Goal: Task Accomplishment & Management: Manage account settings

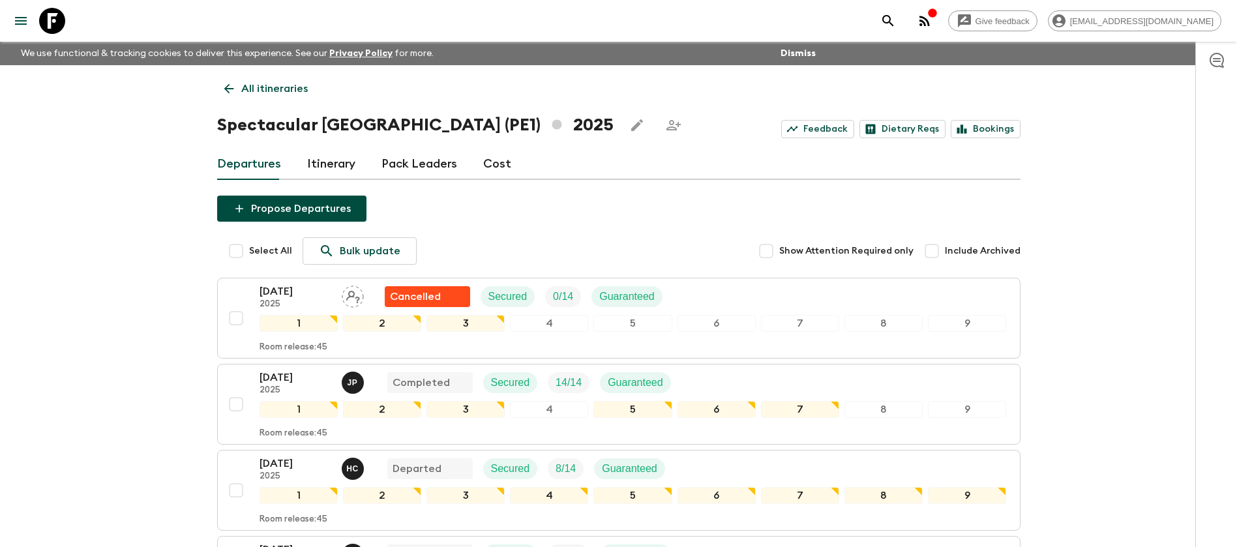
click at [269, 83] on p "All itineraries" at bounding box center [274, 89] width 67 height 16
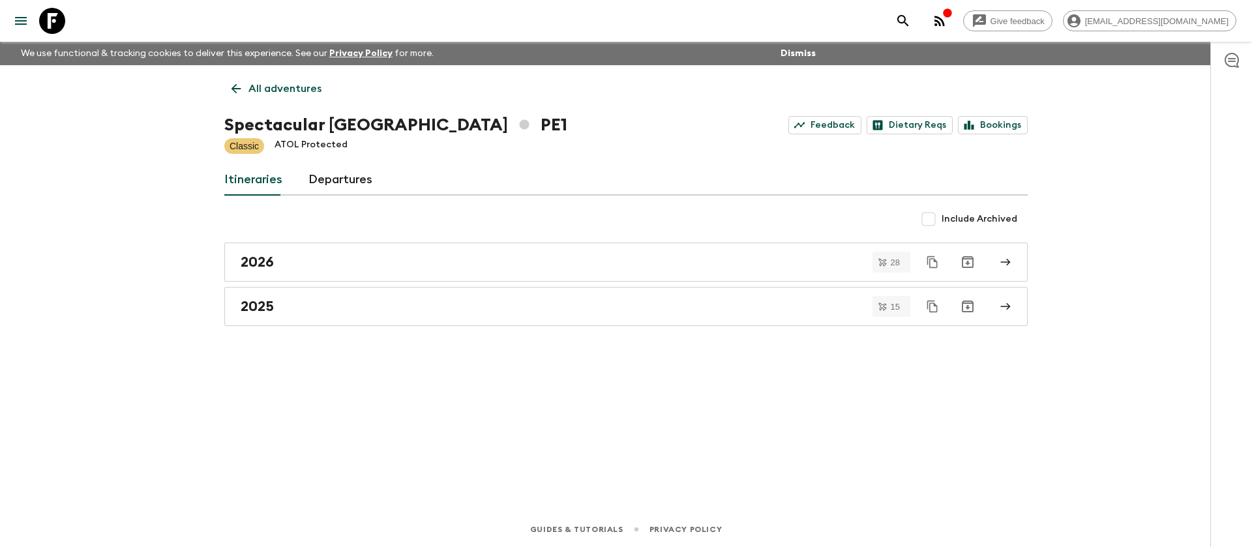
click at [265, 83] on p "All adventures" at bounding box center [284, 89] width 73 height 16
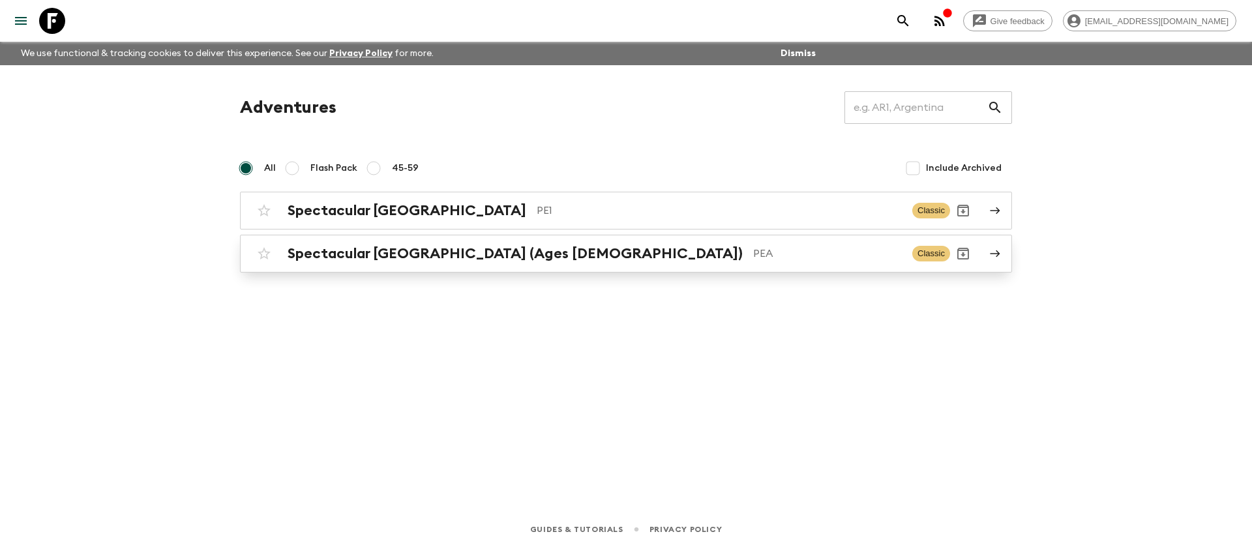
click at [439, 260] on h2 "Spectacular [GEOGRAPHIC_DATA] (Ages [DEMOGRAPHIC_DATA])" at bounding box center [515, 253] width 455 height 17
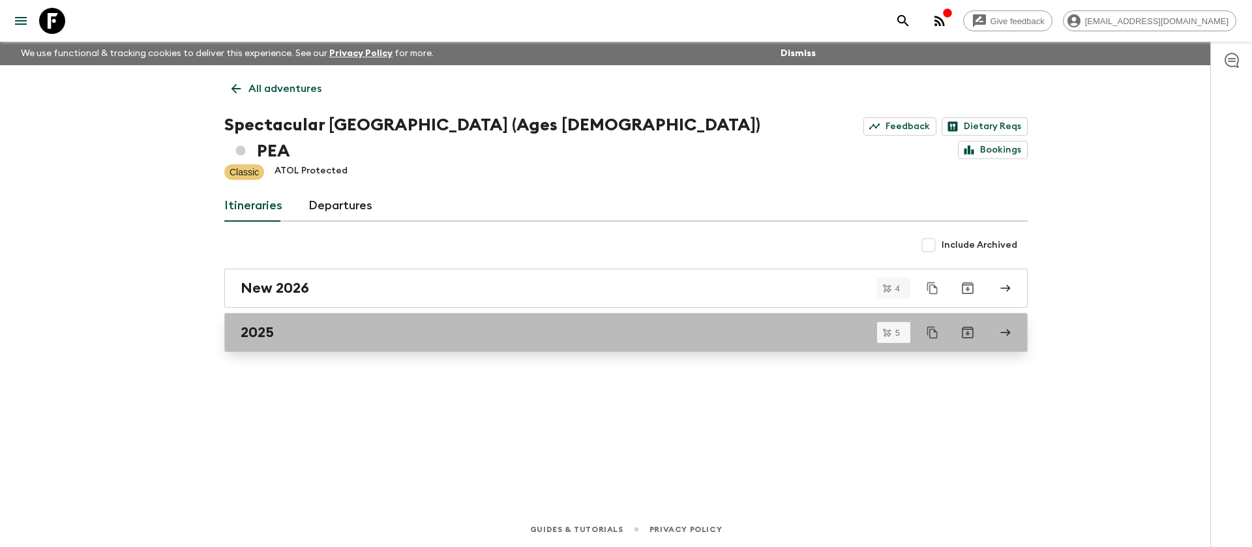
click at [263, 324] on h2 "2025" at bounding box center [257, 332] width 33 height 17
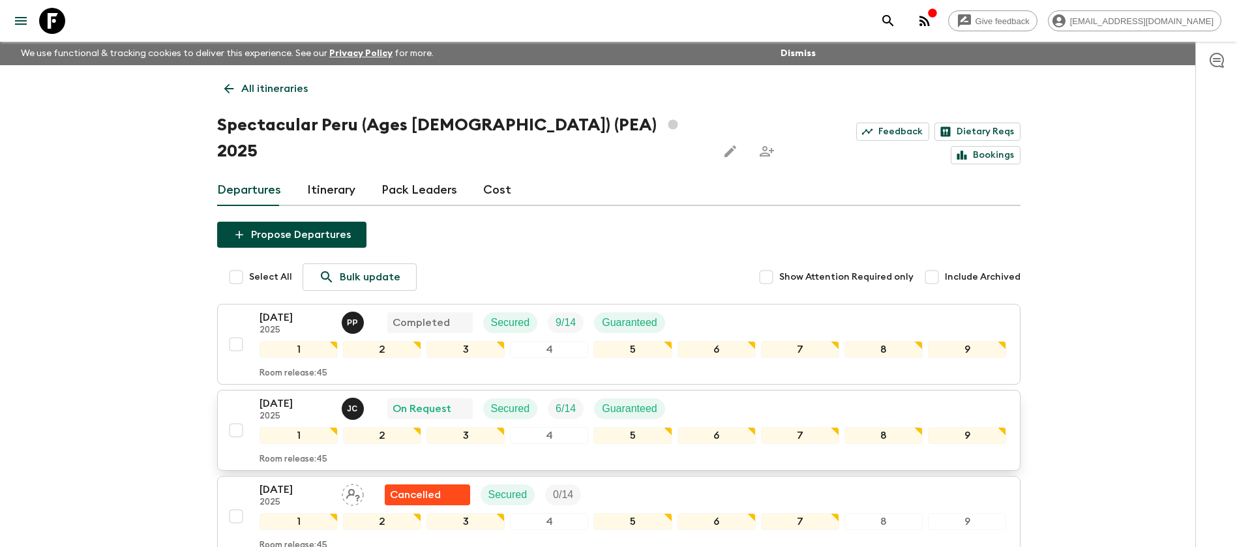
click at [854, 396] on div "[DATE] 2025 [PERSON_NAME] On Request Secured 6 / 14 Guaranteed" at bounding box center [633, 409] width 747 height 26
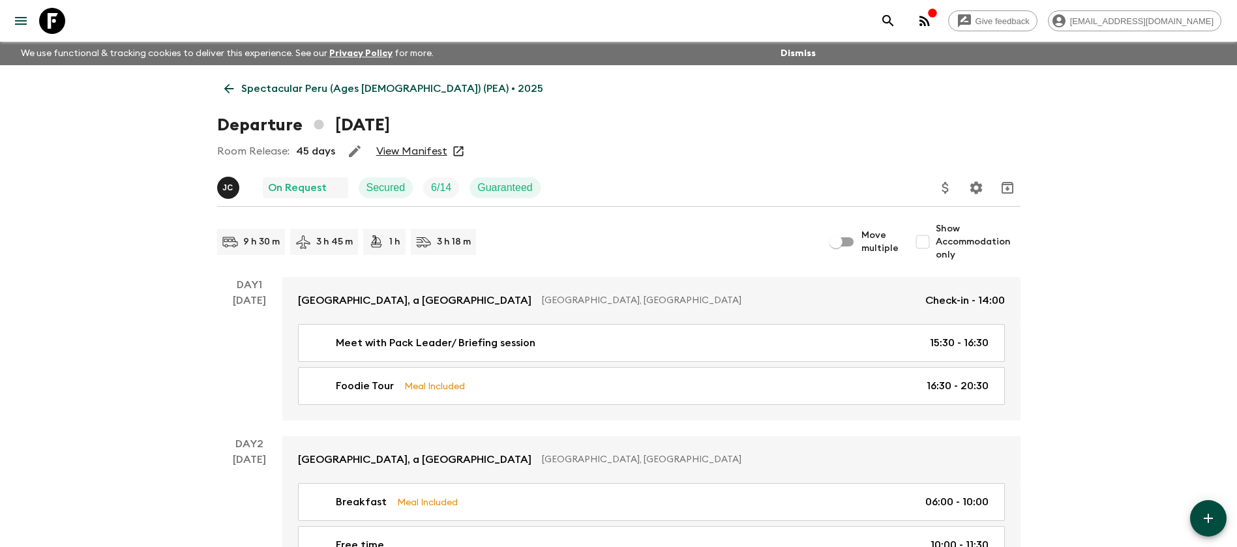
click at [419, 145] on link "View Manifest" at bounding box center [411, 151] width 71 height 13
click at [242, 92] on p "Spectacular Peru (Ages [DEMOGRAPHIC_DATA]) (PEA) • 2025" at bounding box center [392, 89] width 302 height 16
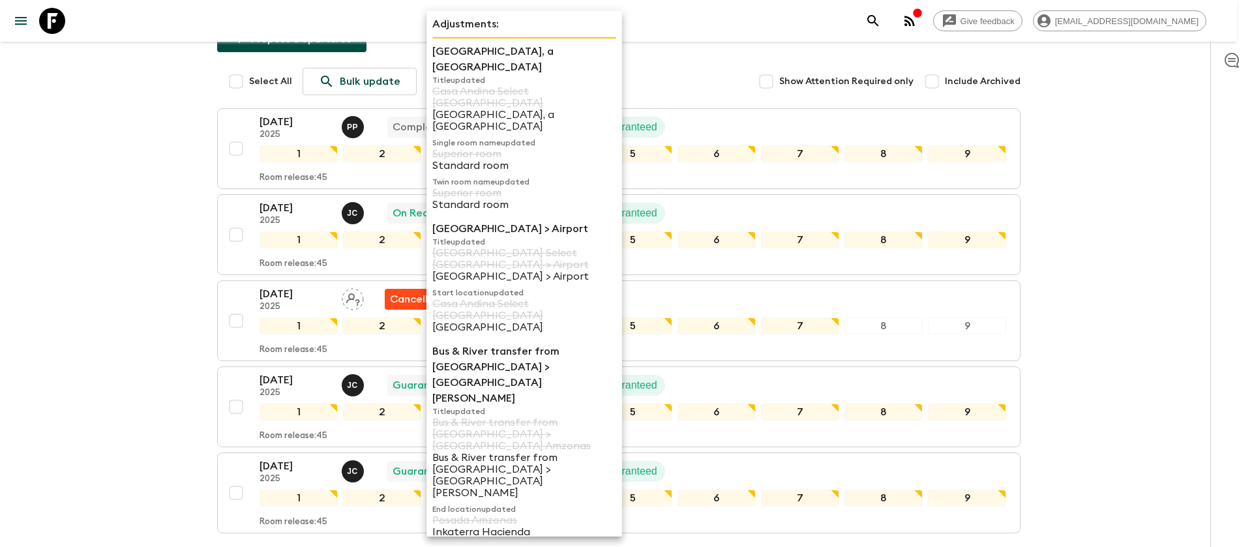
scroll to position [22, 0]
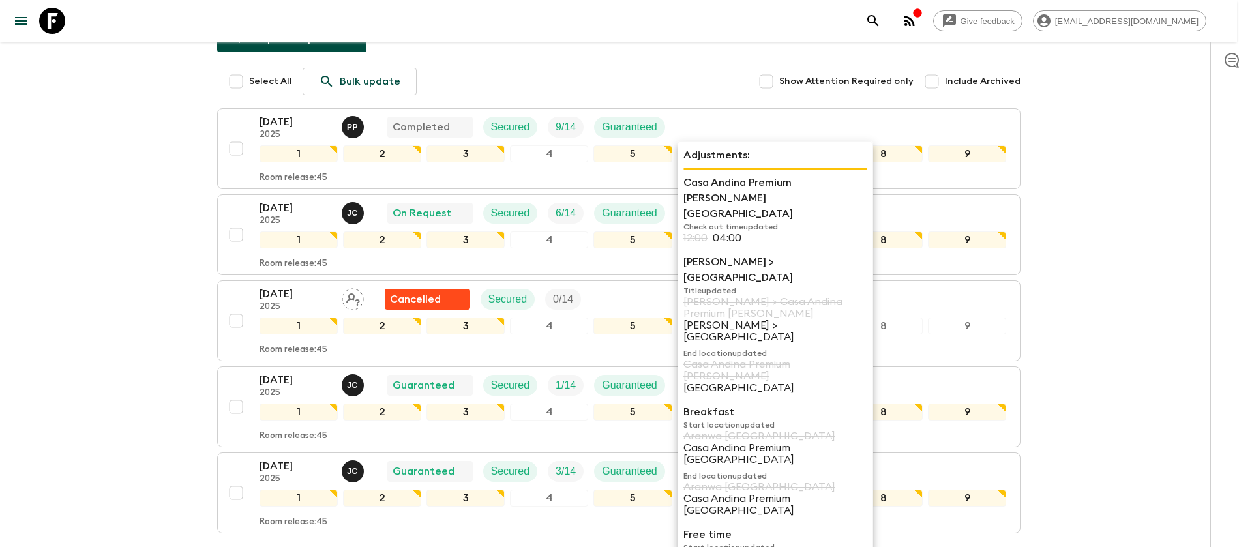
click at [736, 241] on p "Casa Andina Premium [PERSON_NAME][GEOGRAPHIC_DATA]" at bounding box center [667, 254] width 138 height 27
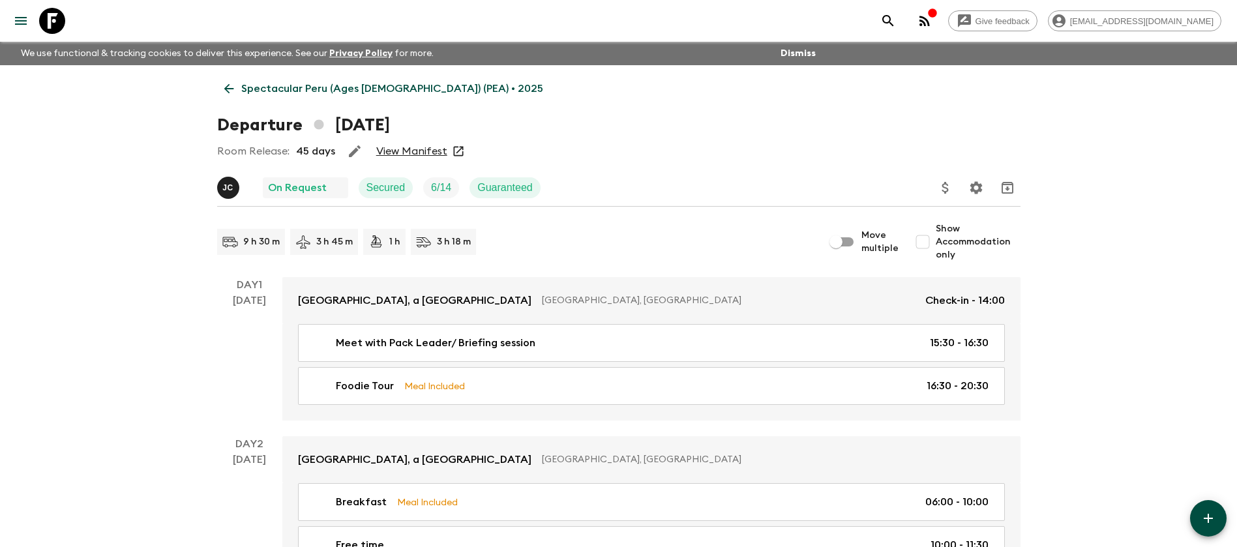
click at [980, 189] on icon "Settings" at bounding box center [976, 187] width 12 height 12
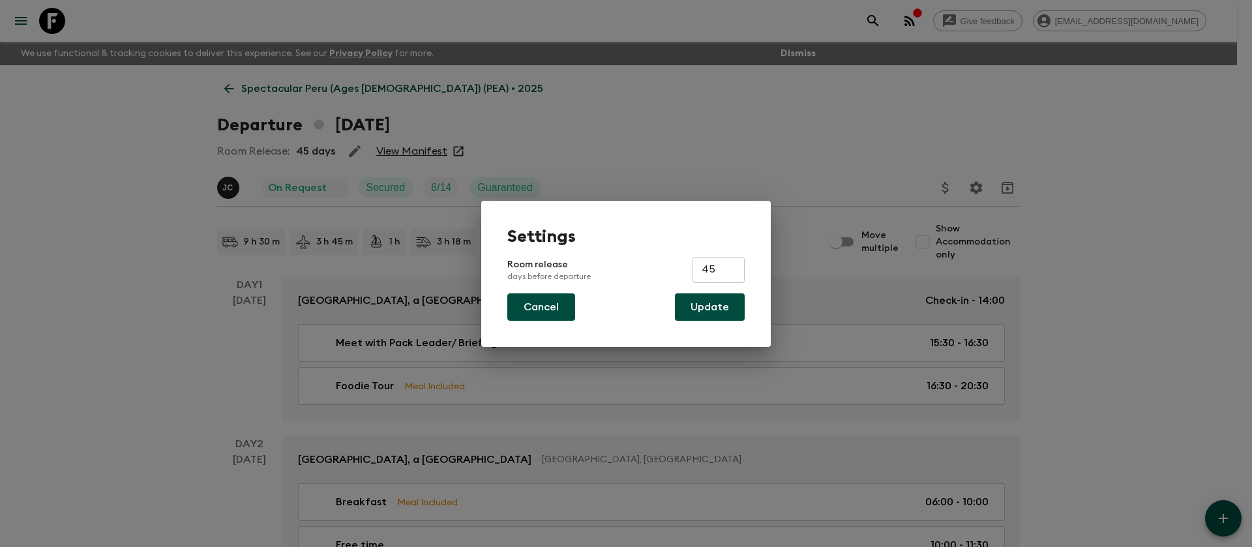
click at [550, 309] on button "Cancel" at bounding box center [541, 306] width 68 height 27
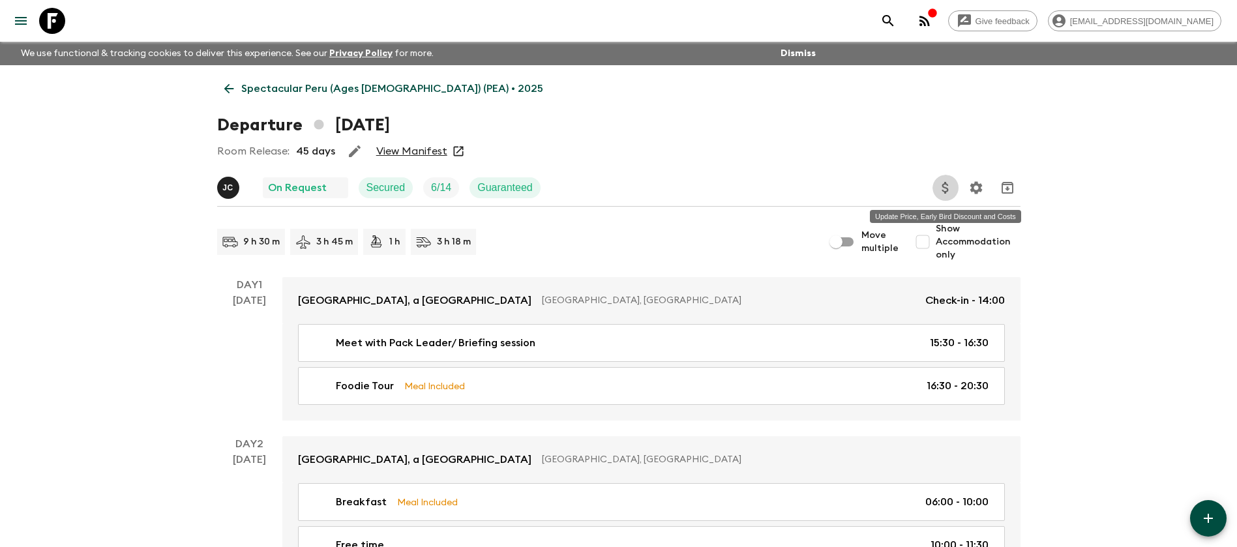
click at [938, 188] on icon "Update Price, Early Bird Discount and Costs" at bounding box center [946, 188] width 16 height 16
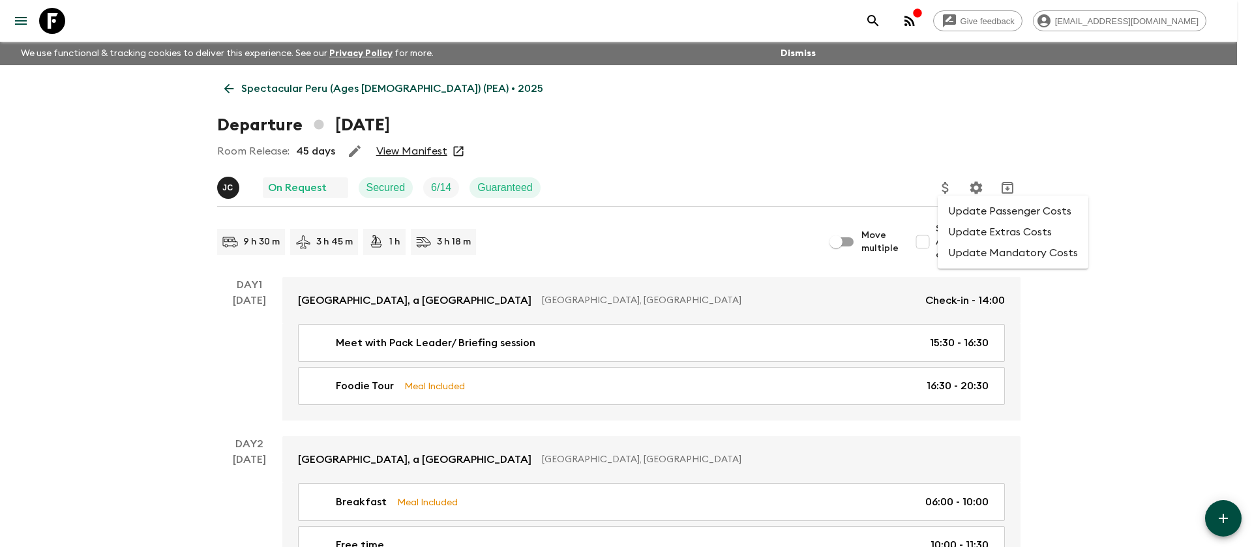
click at [982, 208] on li "Update Passenger Costs" at bounding box center [1013, 211] width 151 height 21
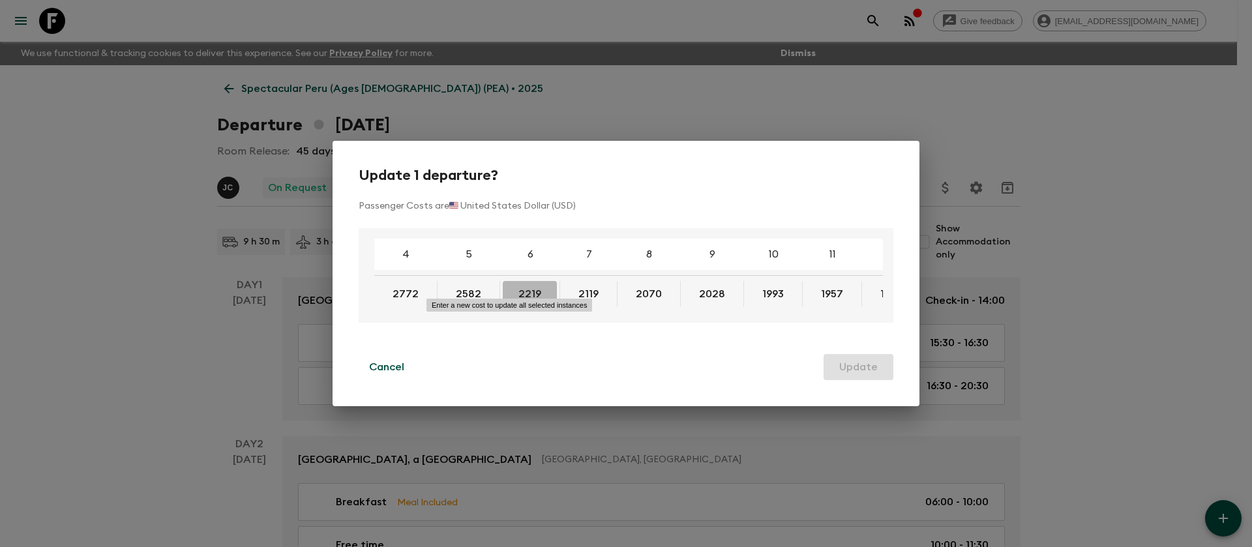
drag, startPoint x: 537, startPoint y: 286, endPoint x: 509, endPoint y: 290, distance: 27.7
click at [509, 290] on button "2219" at bounding box center [530, 294] width 54 height 26
click at [516, 290] on button "2219" at bounding box center [530, 294] width 54 height 26
click at [515, 291] on button "2219" at bounding box center [530, 294] width 54 height 26
click at [373, 373] on p "Cancel" at bounding box center [386, 367] width 35 height 16
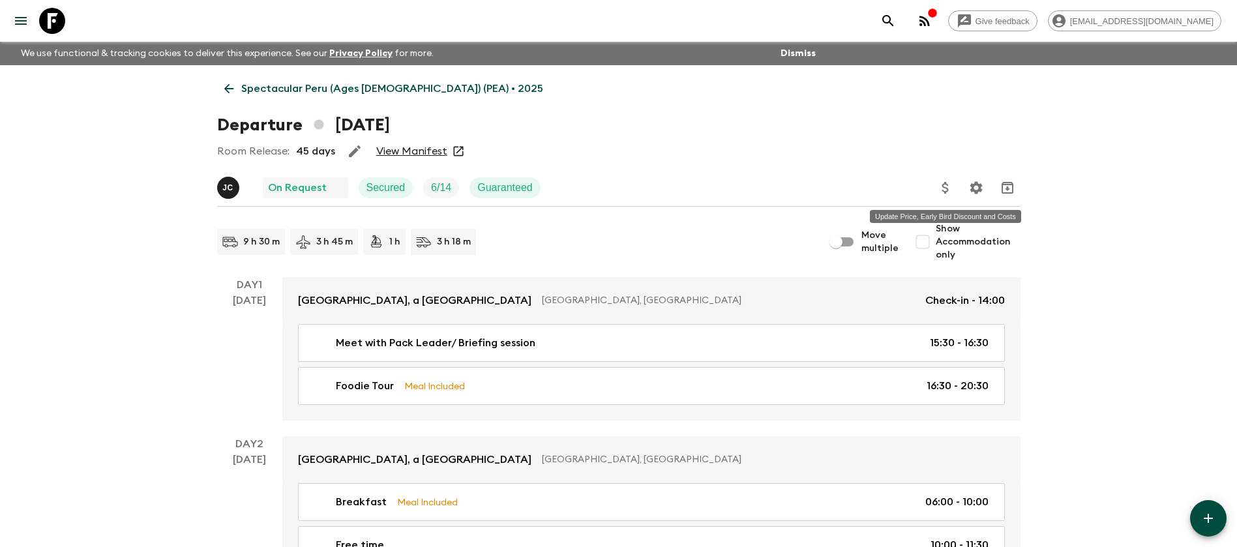
click at [949, 180] on icon "Update Price, Early Bird Discount and Costs" at bounding box center [946, 188] width 16 height 16
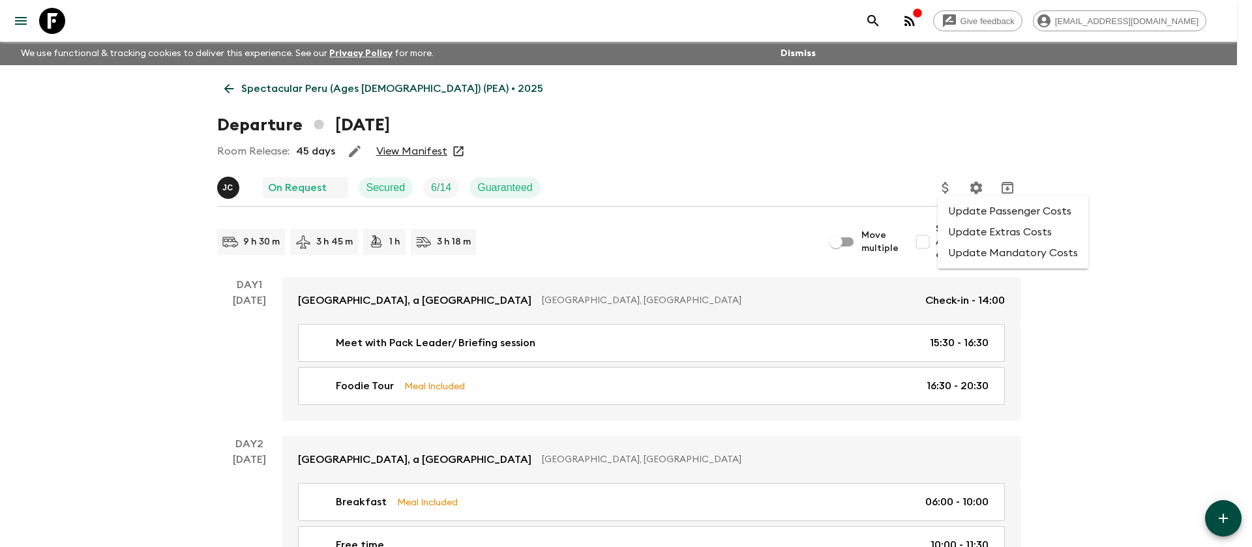
click at [966, 233] on li "Update Extras Costs" at bounding box center [1013, 232] width 151 height 21
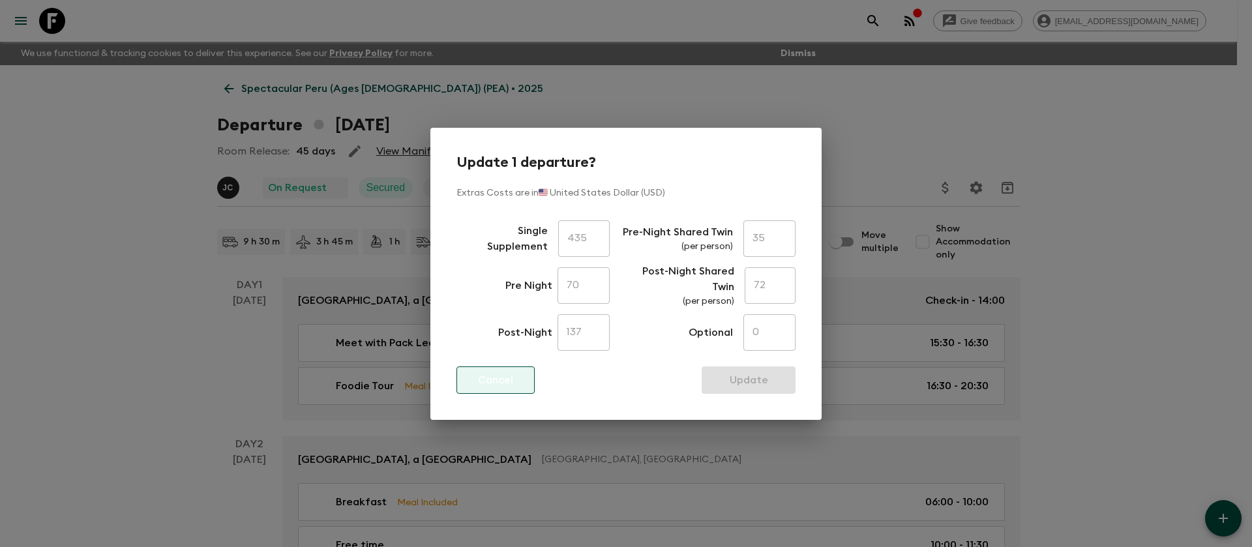
click at [492, 387] on button "Cancel" at bounding box center [495, 379] width 78 height 27
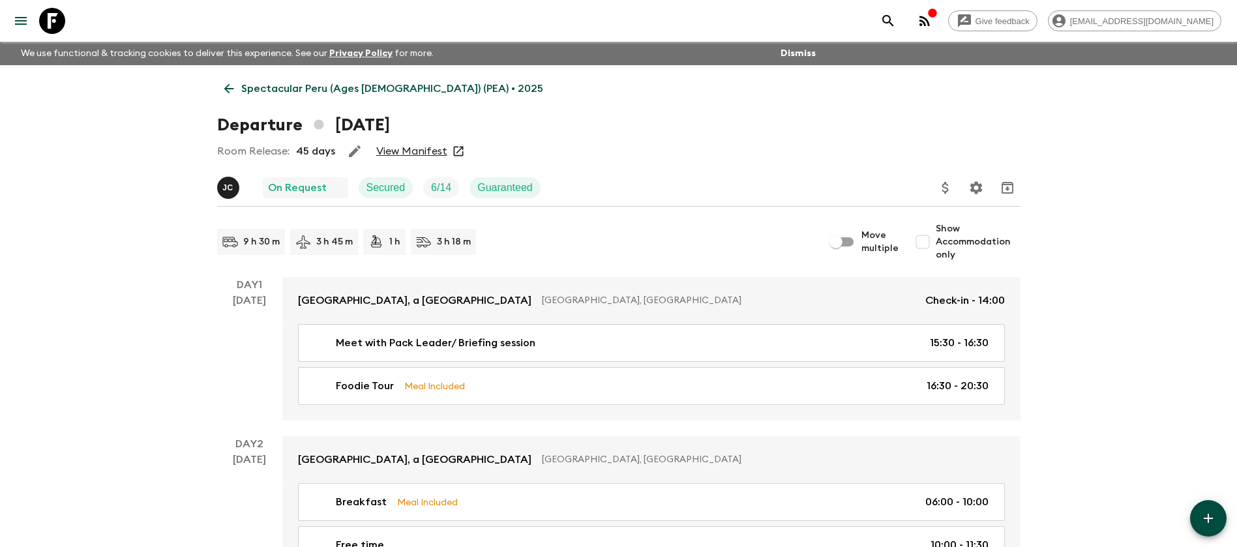
click at [985, 183] on button "Settings" at bounding box center [976, 188] width 26 height 26
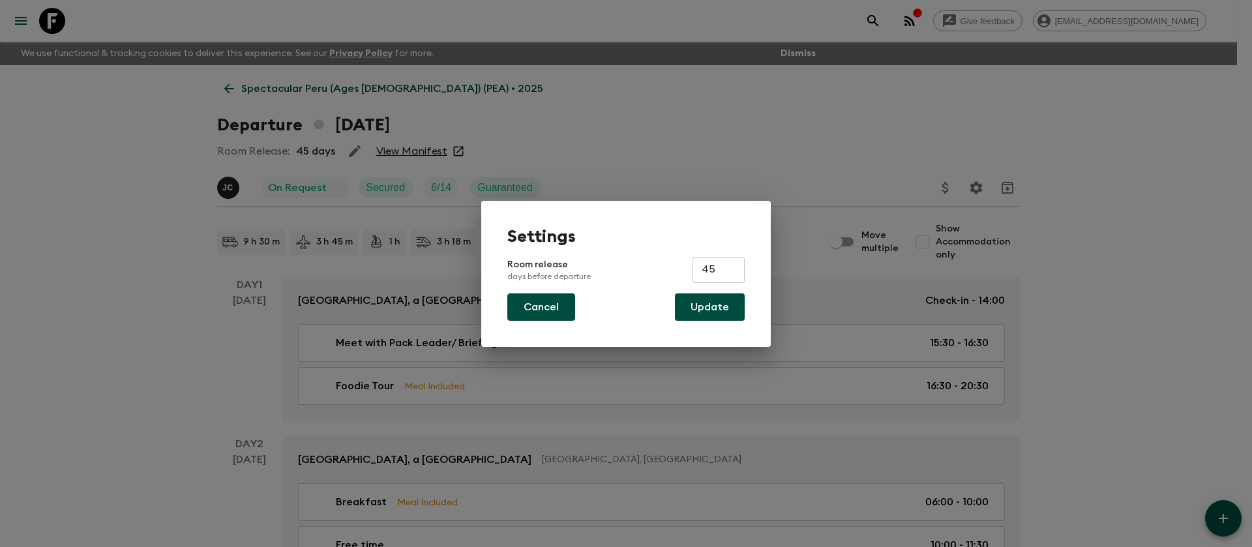
click at [552, 307] on button "Cancel" at bounding box center [541, 306] width 68 height 27
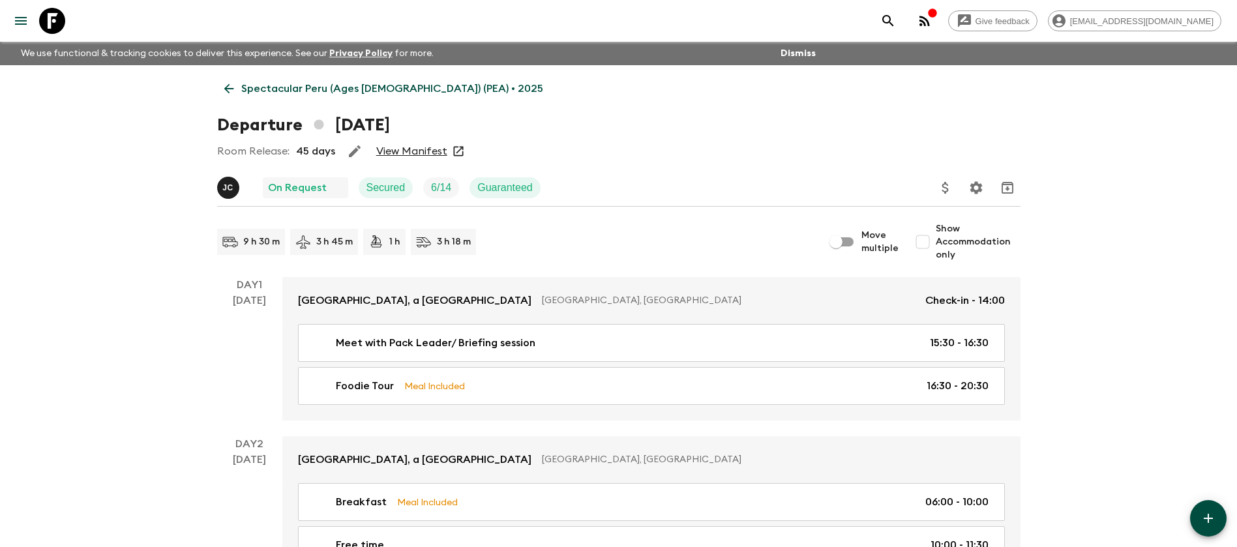
click at [947, 179] on button "Update Price, Early Bird Discount and Costs" at bounding box center [946, 188] width 26 height 26
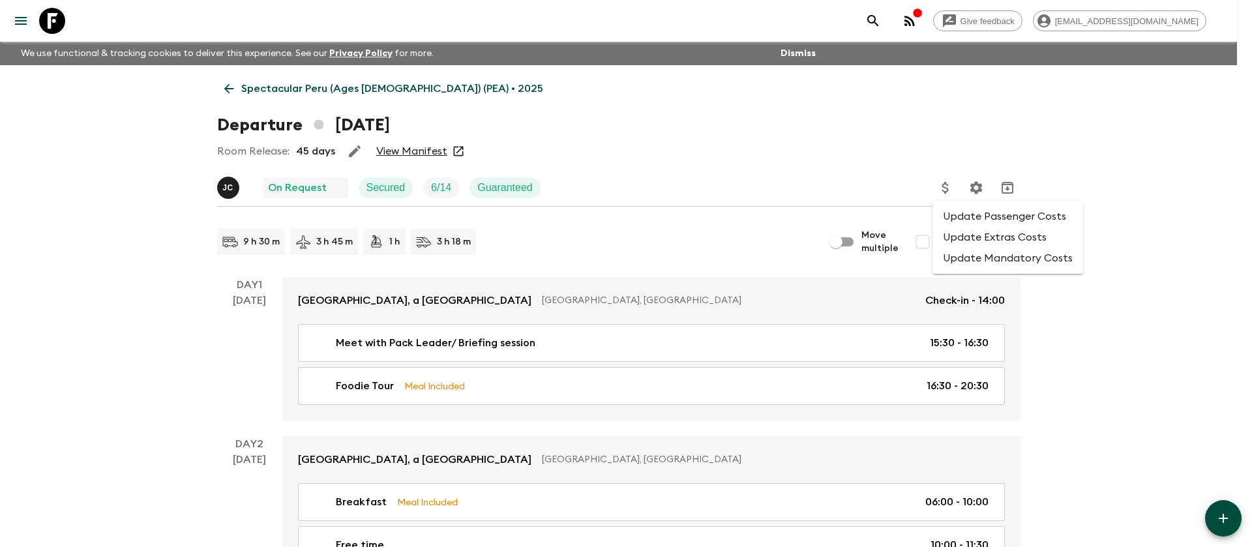
click at [974, 241] on li "Update Extras Costs" at bounding box center [1008, 237] width 151 height 21
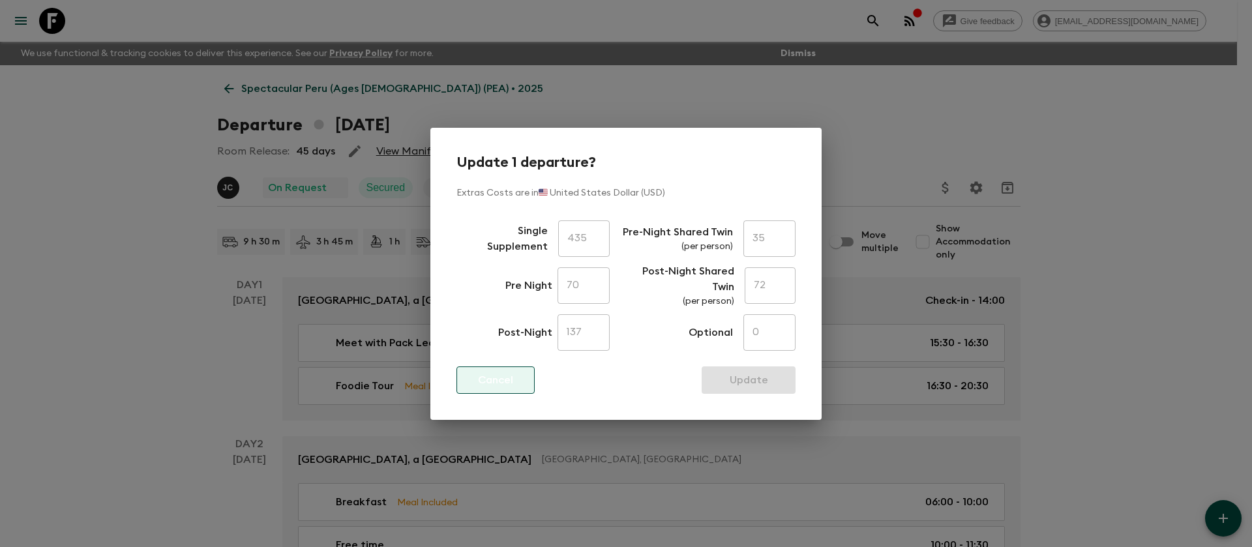
click at [487, 382] on p "Cancel" at bounding box center [495, 380] width 35 height 16
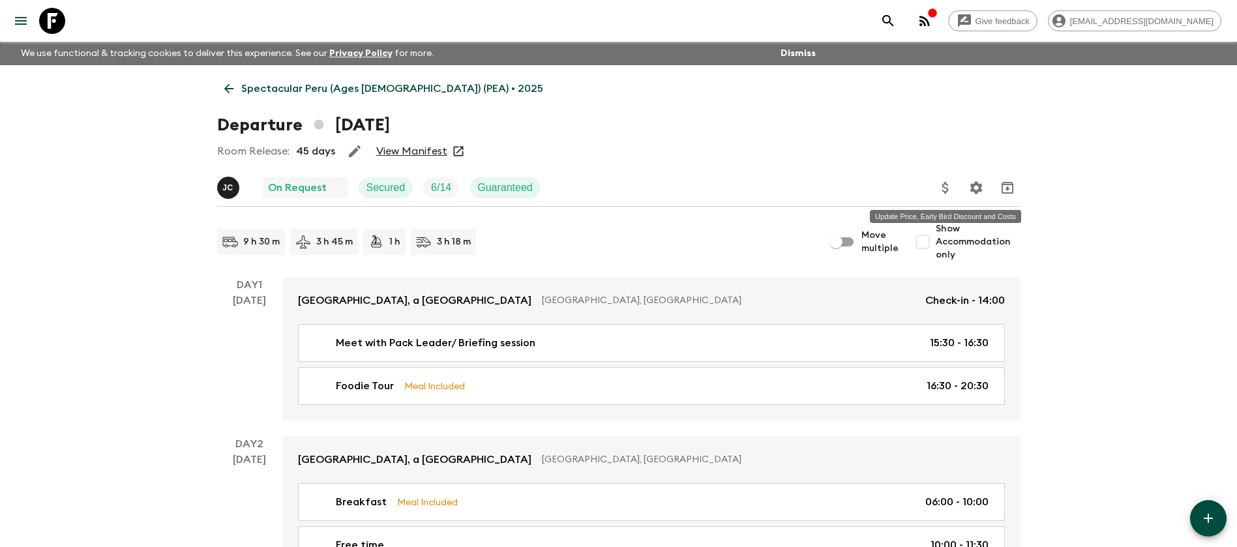
click at [941, 186] on icon "Update Price, Early Bird Discount and Costs" at bounding box center [946, 188] width 16 height 16
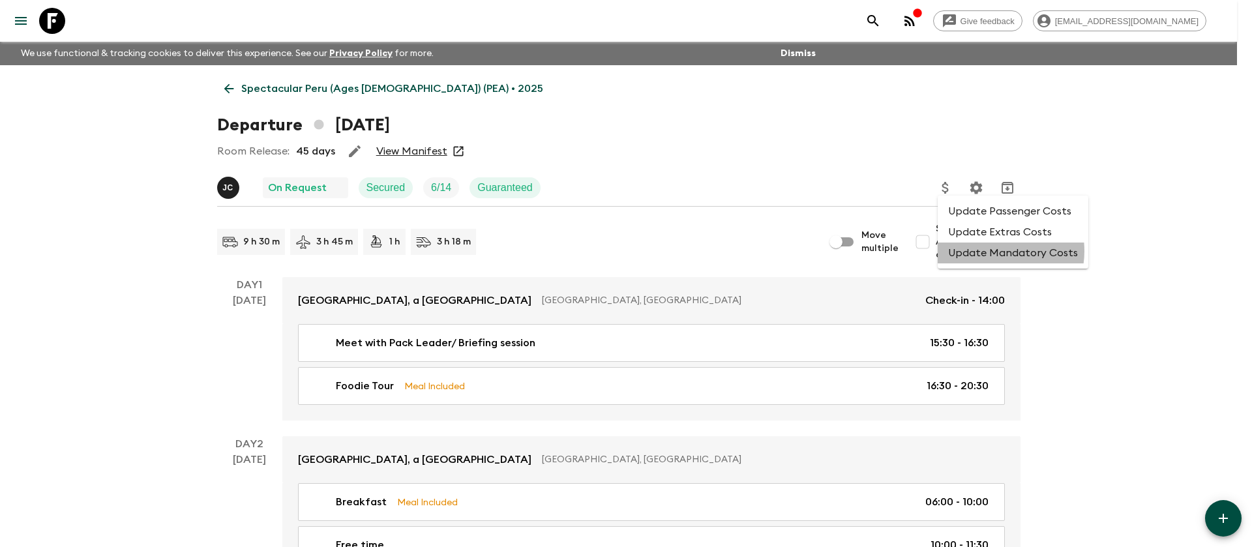
click at [991, 251] on li "Update Mandatory Costs" at bounding box center [1013, 253] width 151 height 21
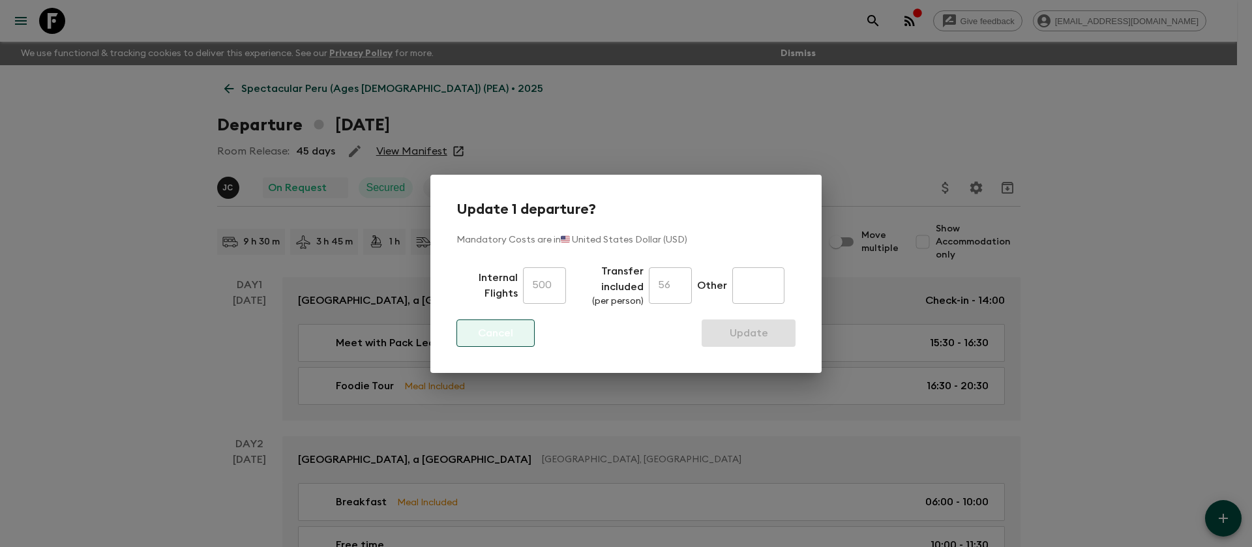
click at [507, 327] on p "Cancel" at bounding box center [495, 333] width 35 height 16
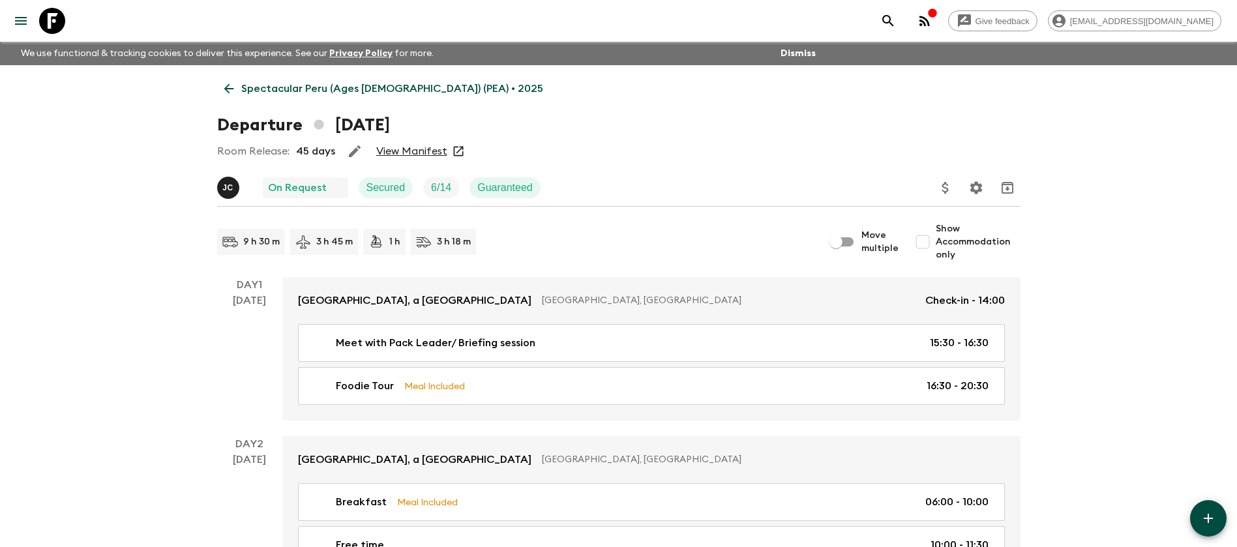
click at [406, 153] on link "View Manifest" at bounding box center [411, 151] width 71 height 13
